Goal: Task Accomplishment & Management: Manage account settings

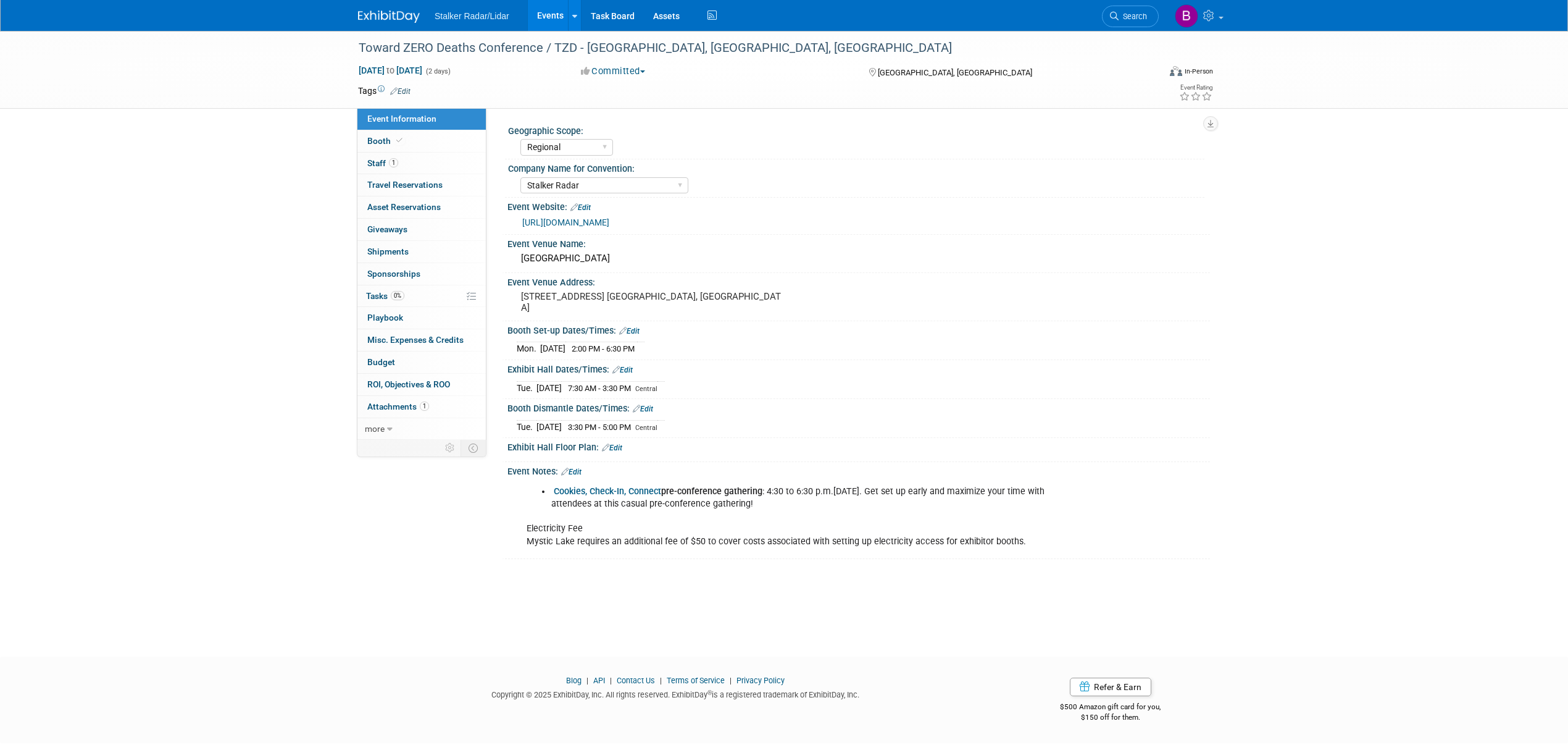
select select "Regional"
select select "Stalker Radar"
click at [1137, 28] on li "Search" at bounding box center [1130, 15] width 57 height 30
click at [1137, 19] on span "Search" at bounding box center [1133, 16] width 28 height 9
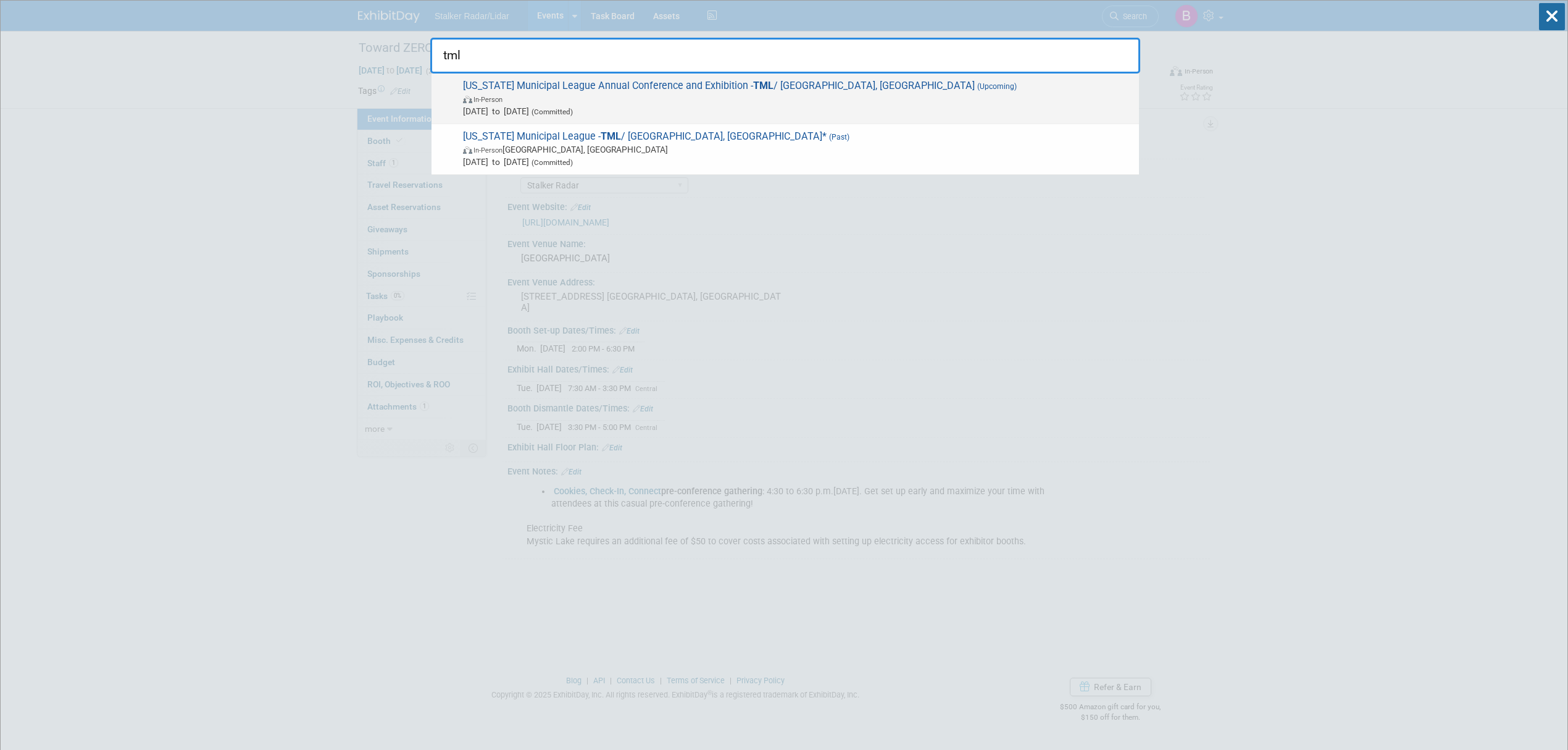
type input "tml"
click at [618, 95] on span "In-Person" at bounding box center [797, 99] width 670 height 12
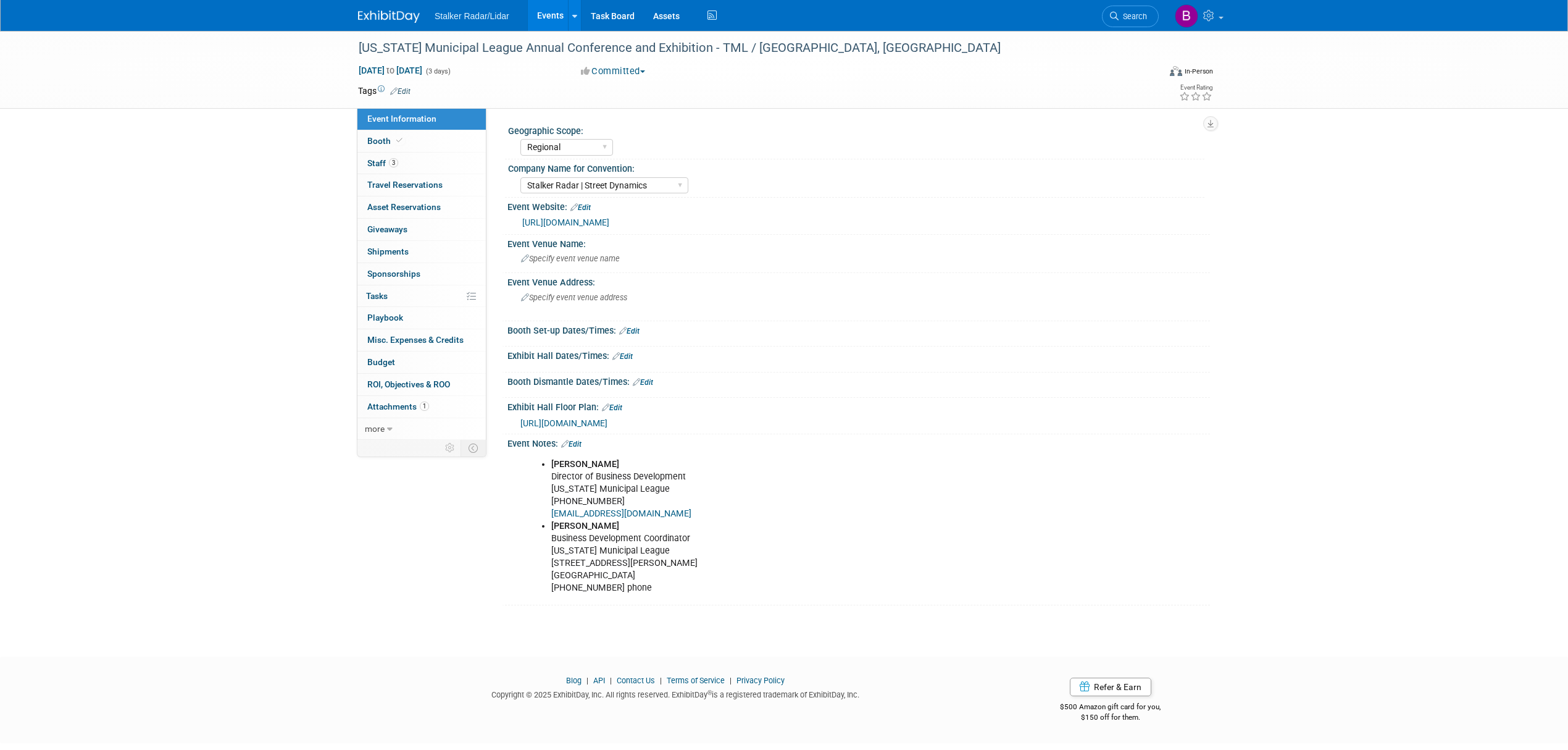
select select "Regional"
select select "Stalker Radar | Street Dynamics"
click at [394, 158] on span "3" at bounding box center [393, 163] width 9 height 9
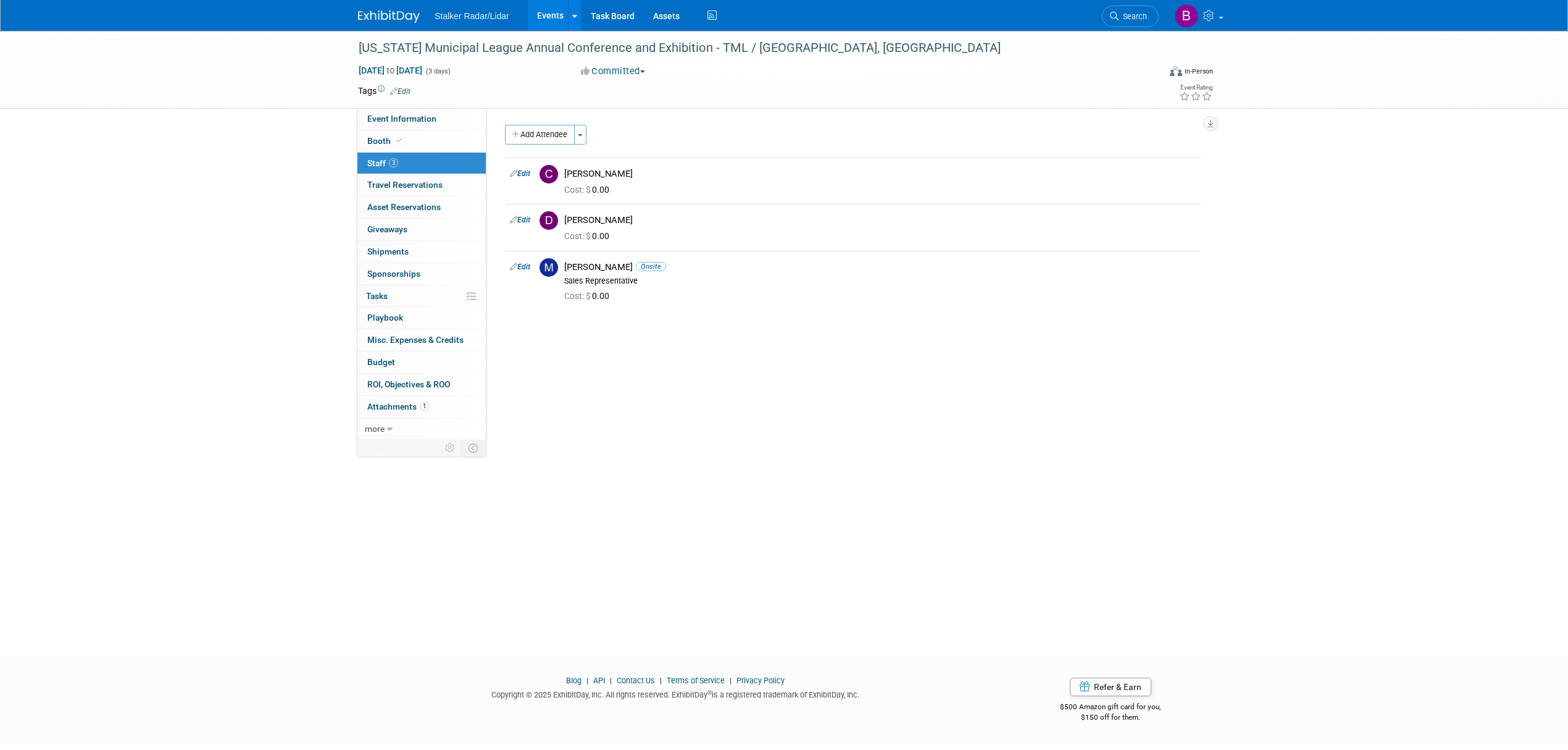
click at [379, 152] on link "3 Staff 3" at bounding box center [422, 163] width 128 height 21
click at [389, 138] on span "Booth" at bounding box center [386, 141] width 37 height 10
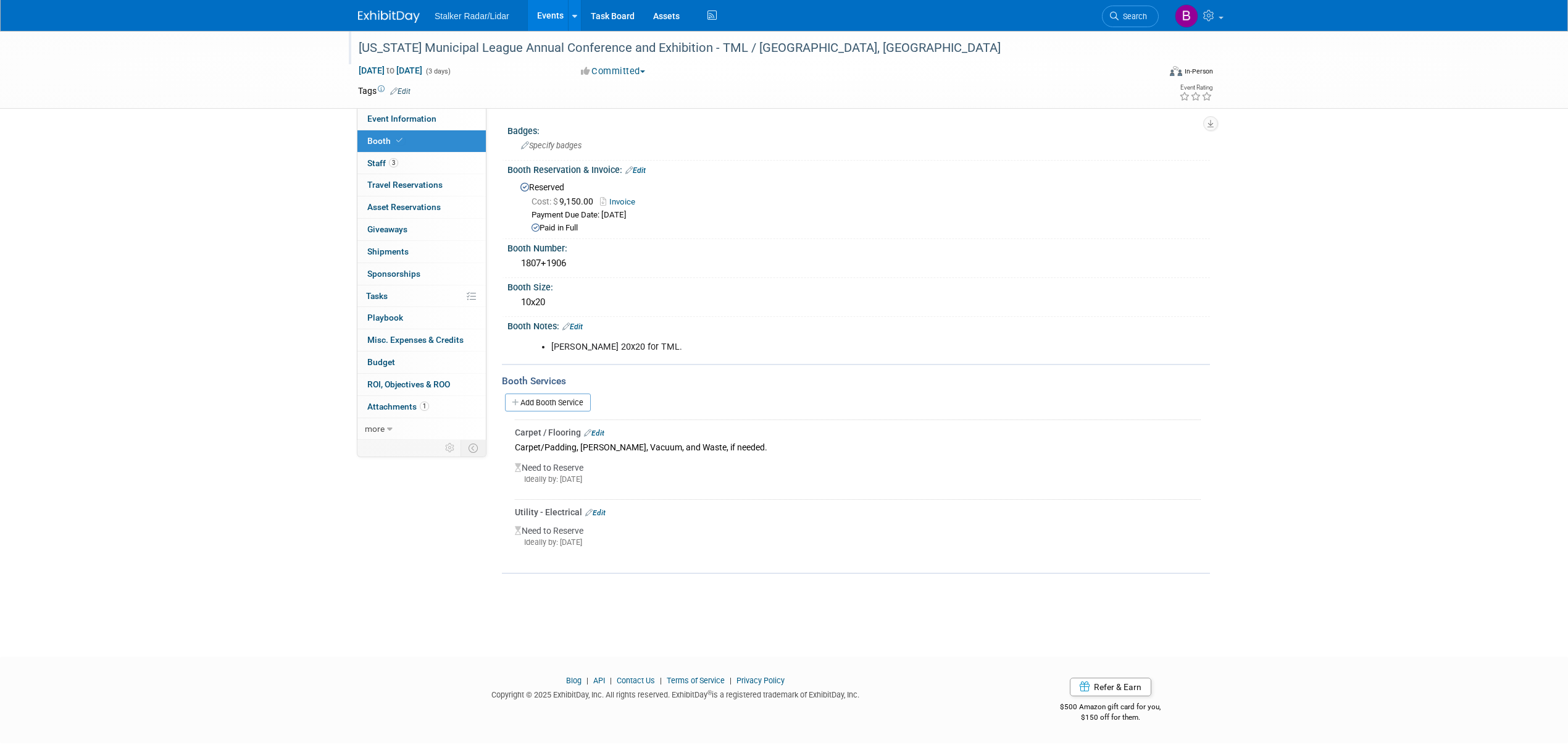
click at [748, 44] on div "Texas Municipal League Annual Conference and Exhibition - TML / Fort Worth, TX" at bounding box center [746, 48] width 785 height 22
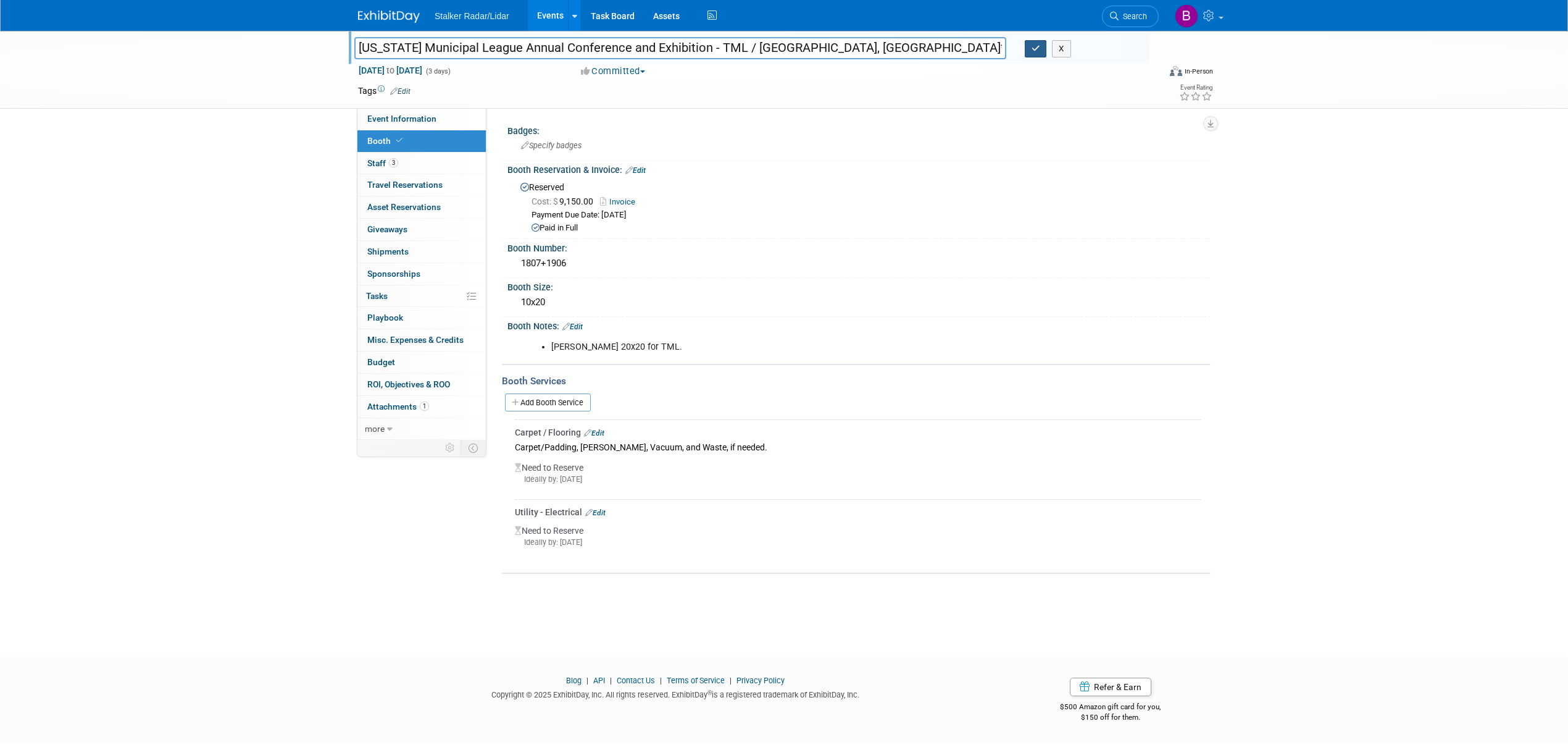
type input "Texas Municipal League Annual Conference and Exhibition - TML / Fort Worth, TX*"
click at [1038, 58] on button "button" at bounding box center [1035, 48] width 22 height 17
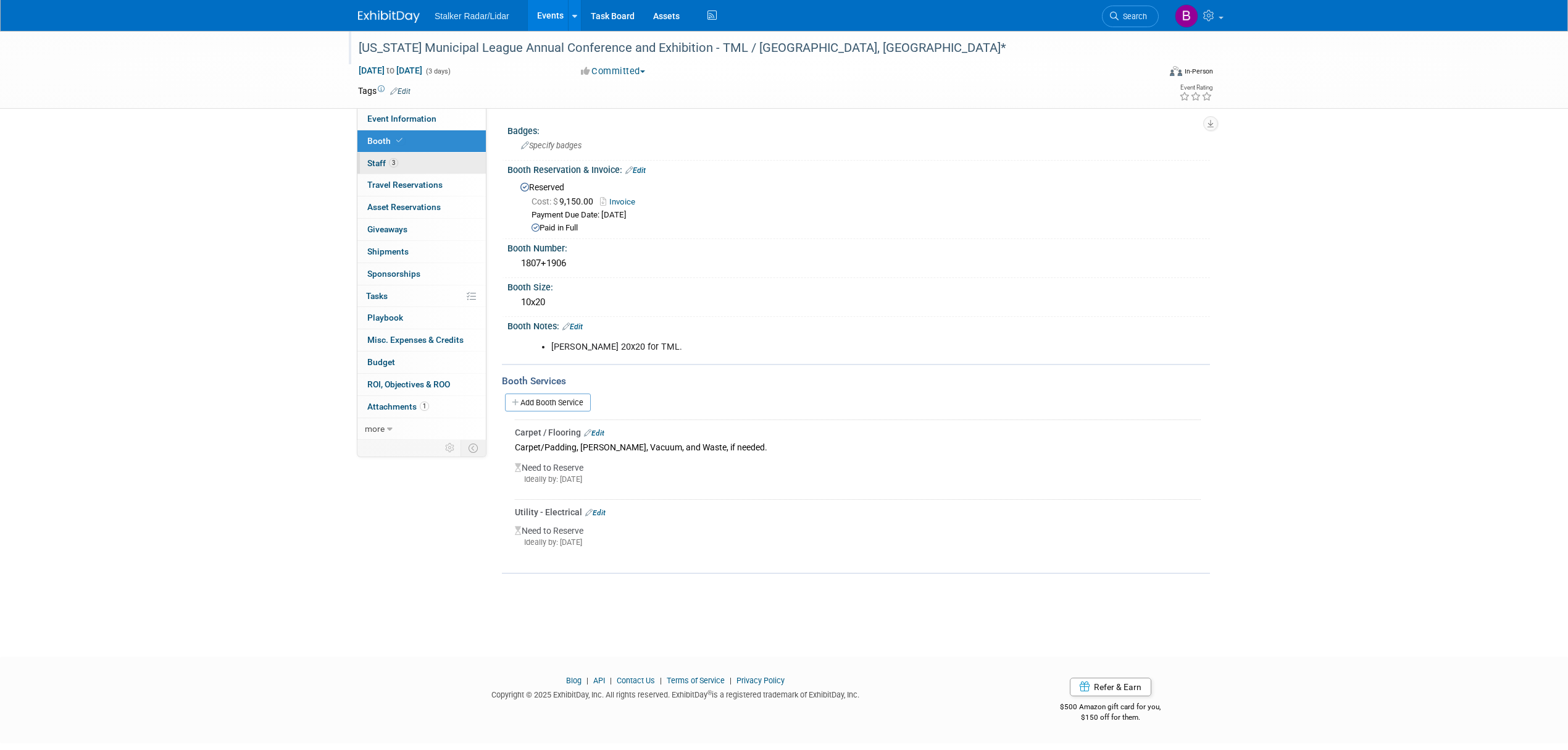
click at [402, 166] on link "3 Staff 3" at bounding box center [422, 163] width 128 height 21
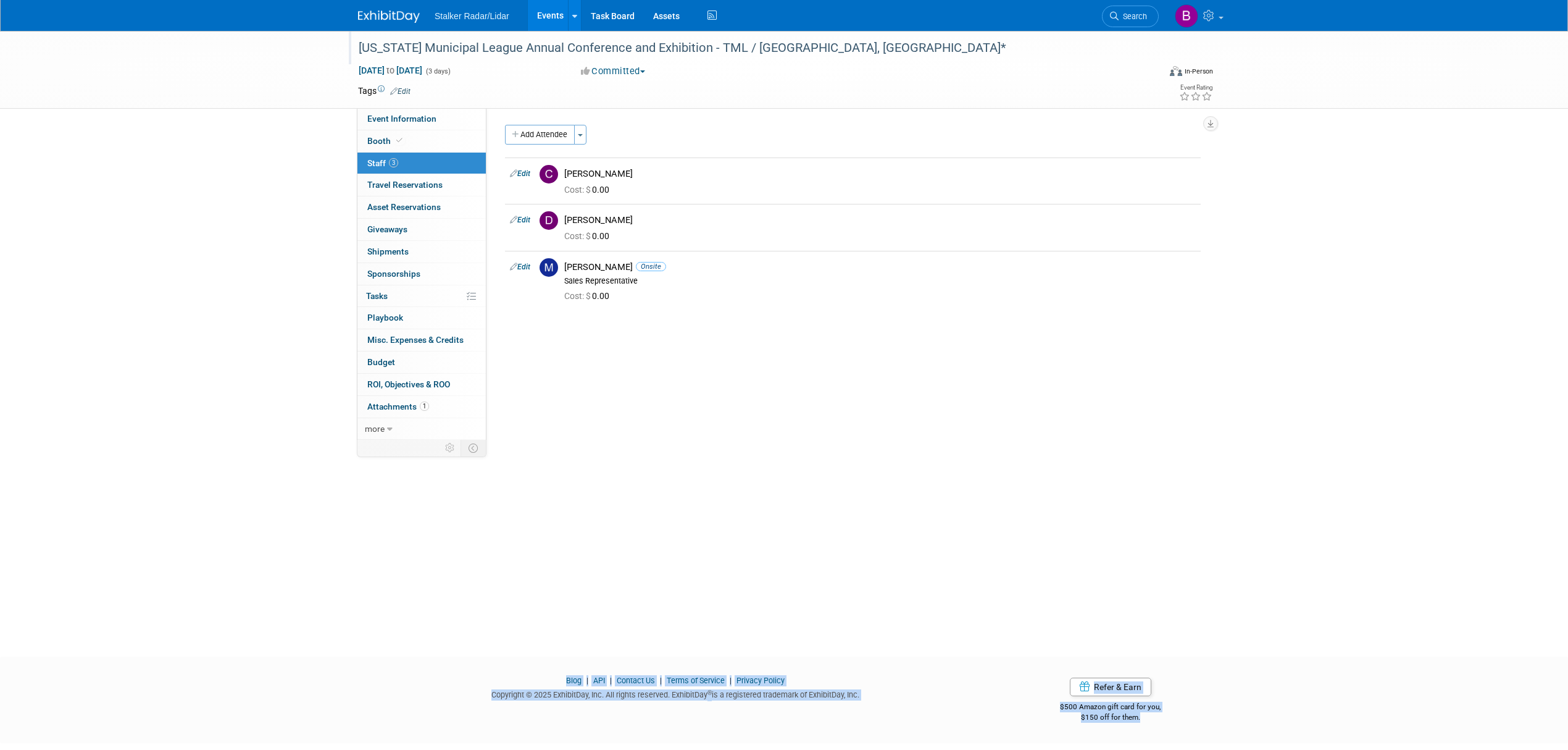
drag, startPoint x: 1107, startPoint y: 648, endPoint x: 1242, endPoint y: 749, distance: 168.6
click at [1242, 749] on body "Stalker Radar/Lidar Events Add Event Bulk Upload Events Shareable Event Boards …" at bounding box center [784, 375] width 1568 height 750
click at [1470, 576] on div "Texas Municipal League Annual Conference and Exhibition - TML / Fort Worth, TX*…" at bounding box center [784, 333] width 1568 height 603
